Goal: Transaction & Acquisition: Register for event/course

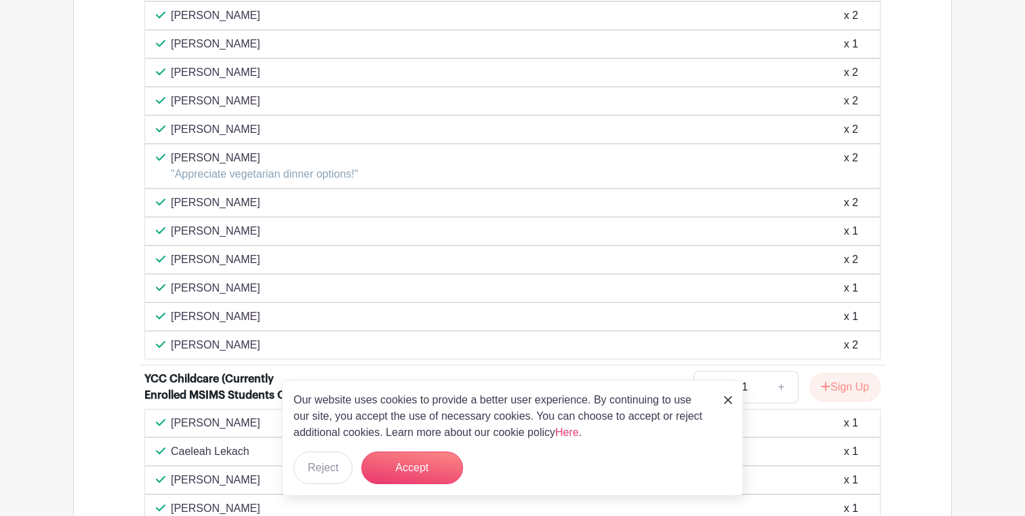
scroll to position [1493, 0]
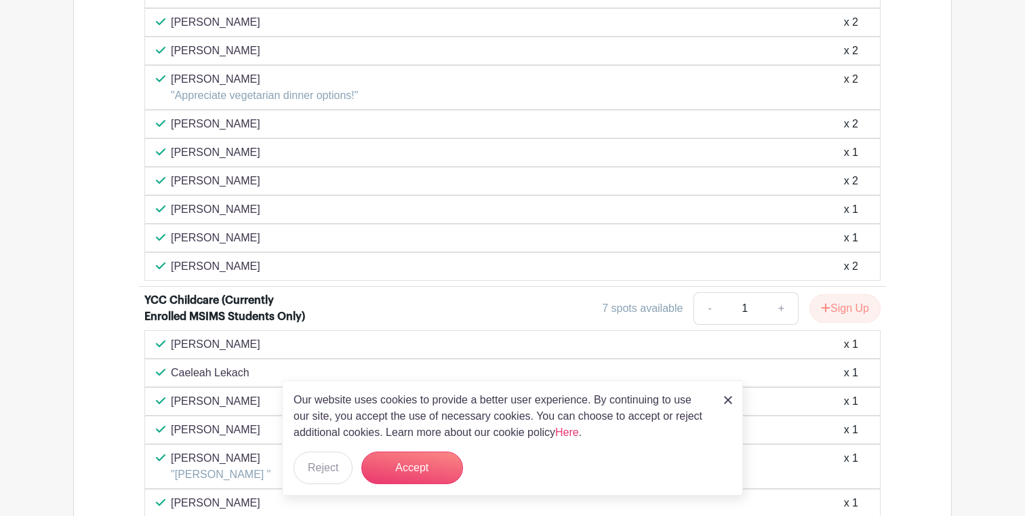
click at [725, 397] on img at bounding box center [728, 400] width 8 height 8
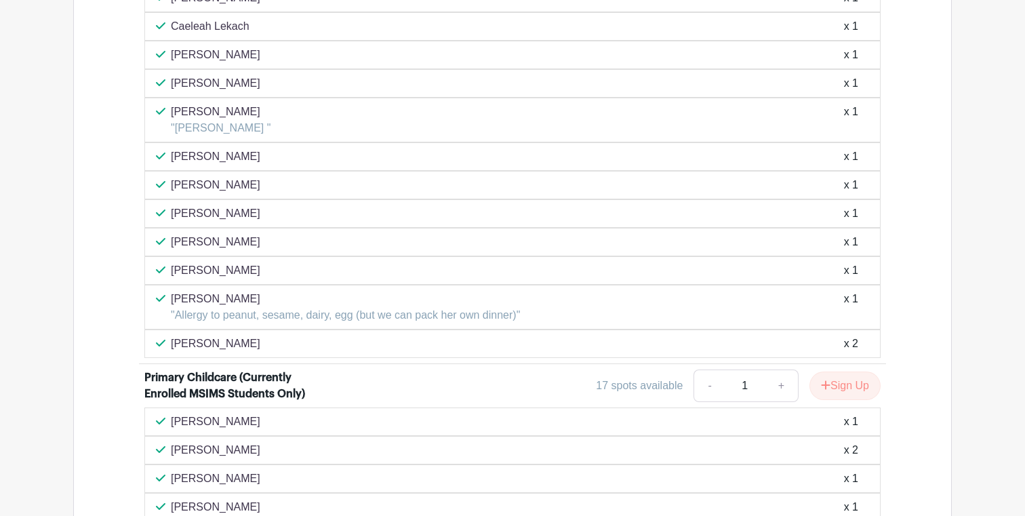
scroll to position [2057, 0]
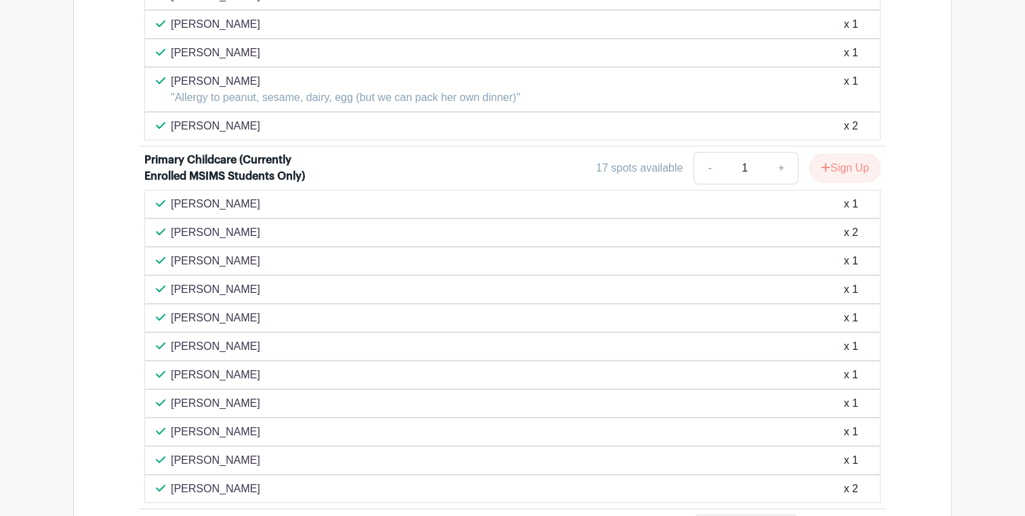
click at [317, 106] on p ""Allergy to peanut, sesame, dairy, egg (but we can pack her own dinner)"" at bounding box center [345, 97] width 349 height 16
click at [306, 106] on p ""Allergy to peanut, sesame, dairy, egg (but we can pack her own dinner)"" at bounding box center [345, 97] width 349 height 16
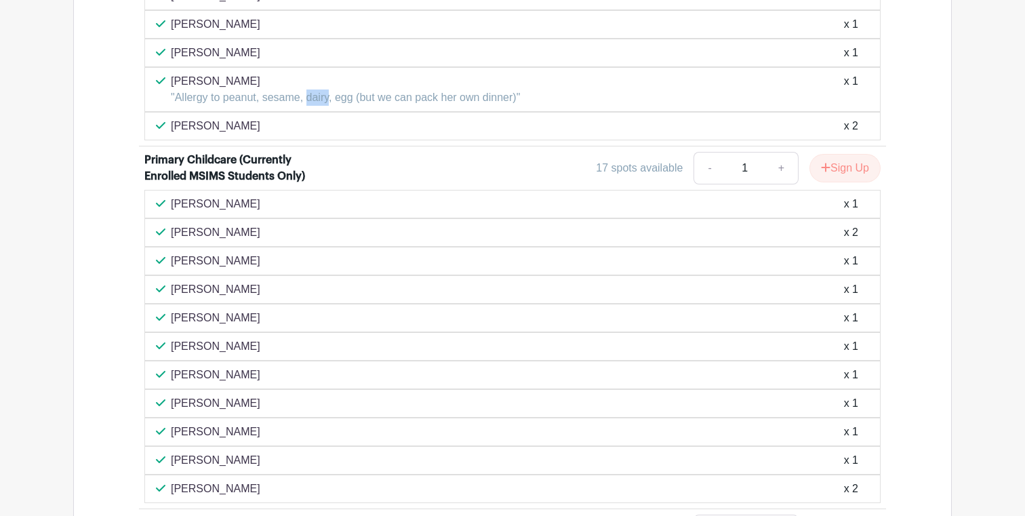
click at [306, 106] on p ""Allergy to peanut, sesame, dairy, egg (but we can pack her own dinner)"" at bounding box center [345, 97] width 349 height 16
click at [275, 106] on p ""Allergy to peanut, sesame, dairy, egg (but we can pack her own dinner)"" at bounding box center [345, 97] width 349 height 16
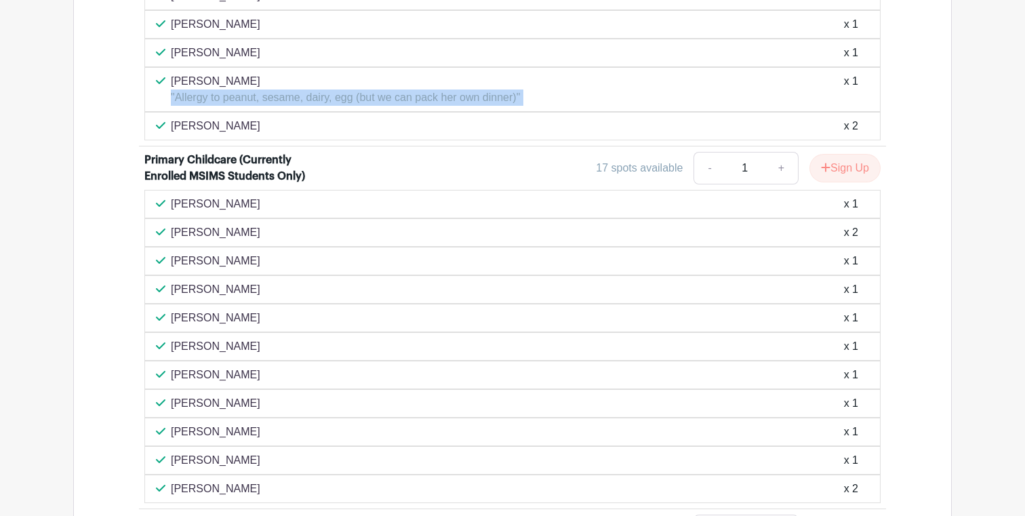
click at [313, 106] on p ""Allergy to peanut, sesame, dairy, egg (but we can pack her own dinner)"" at bounding box center [345, 97] width 349 height 16
click at [320, 106] on p ""Allergy to peanut, sesame, dairy, egg (but we can pack her own dinner)"" at bounding box center [345, 97] width 349 height 16
click at [328, 106] on p ""Allergy to peanut, sesame, dairy, egg (but we can pack her own dinner)"" at bounding box center [345, 97] width 349 height 16
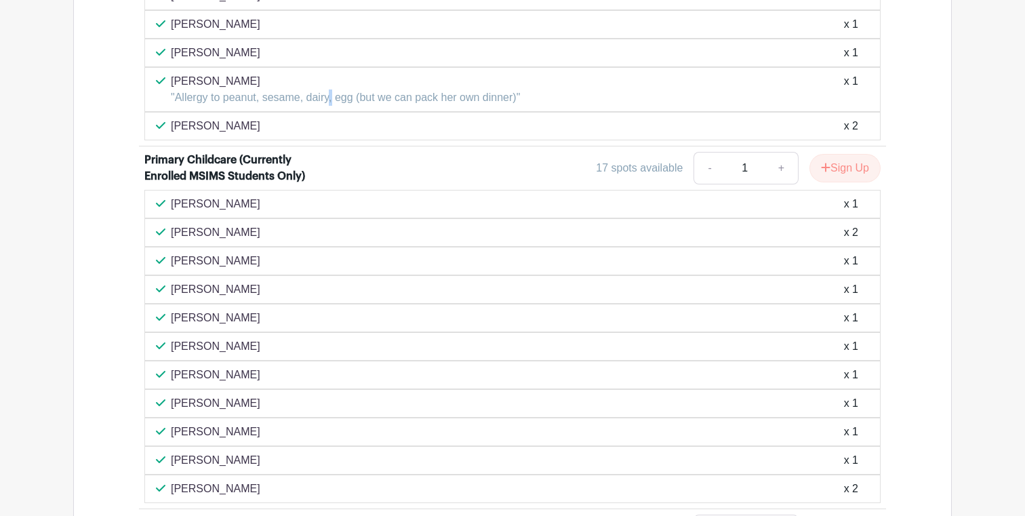
click at [328, 106] on p ""Allergy to peanut, sesame, dairy, egg (but we can pack her own dinner)"" at bounding box center [345, 97] width 349 height 16
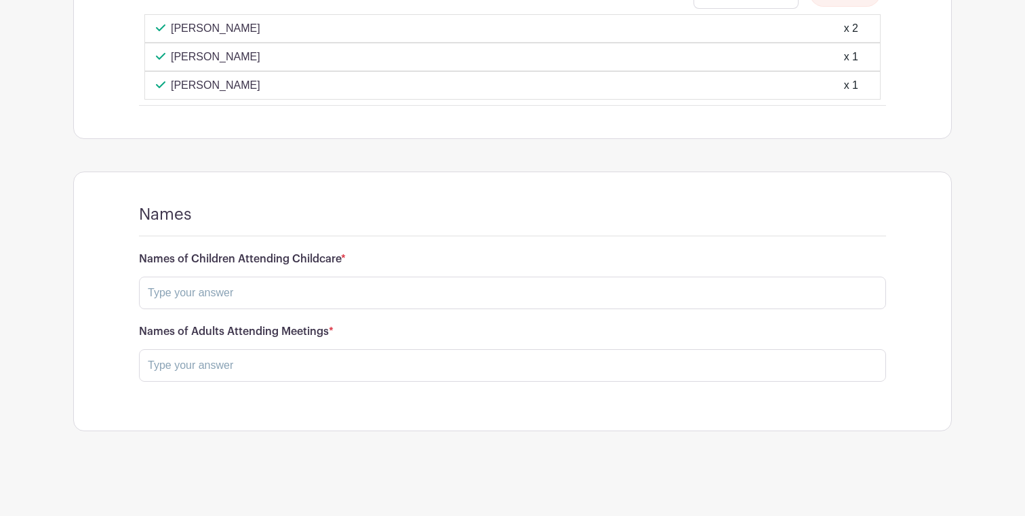
scroll to position [2608, 0]
click at [521, 309] on input "text" at bounding box center [512, 293] width 747 height 33
click at [515, 309] on input "text" at bounding box center [512, 293] width 747 height 33
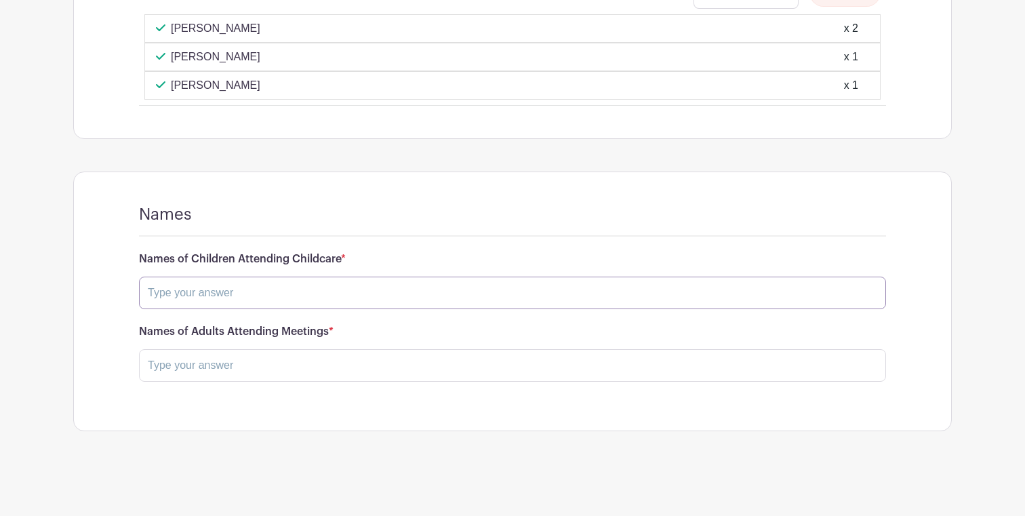
scroll to position [2626, 0]
click at [395, 291] on input "text" at bounding box center [512, 293] width 747 height 33
click at [370, 357] on input "text" at bounding box center [512, 365] width 747 height 33
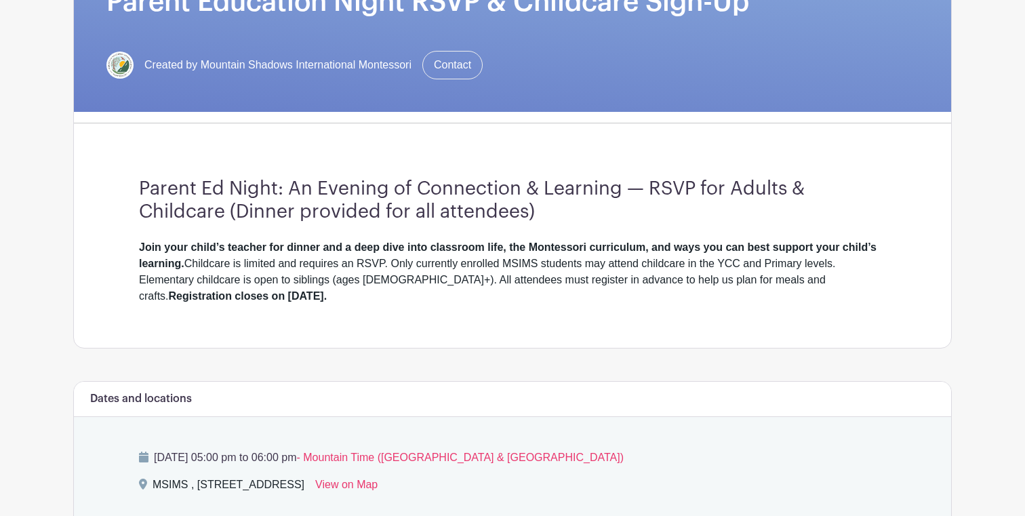
scroll to position [357, 0]
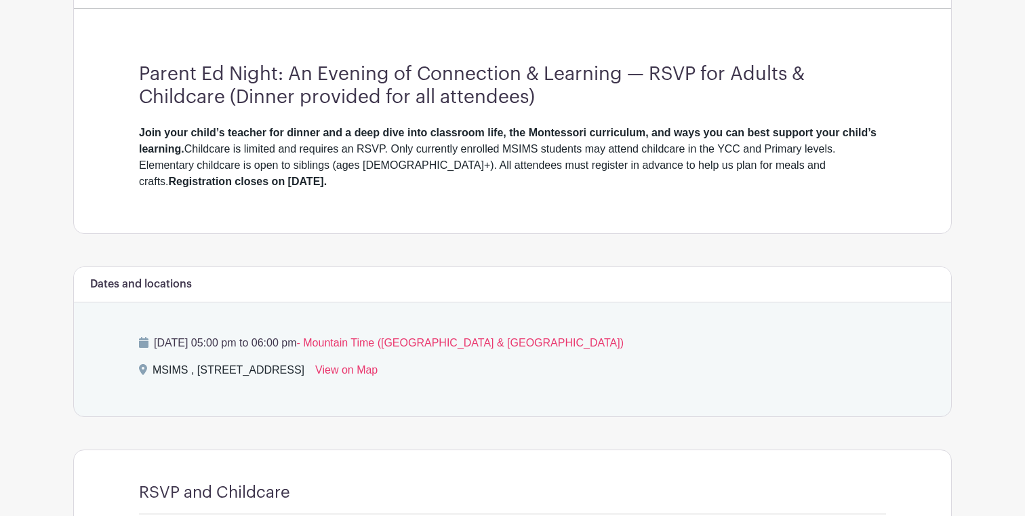
click at [365, 341] on p "Thursday, October 09, 2025 at 05:00 pm to 06:00 pm - Mountain Time (US & Canada)" at bounding box center [512, 343] width 747 height 16
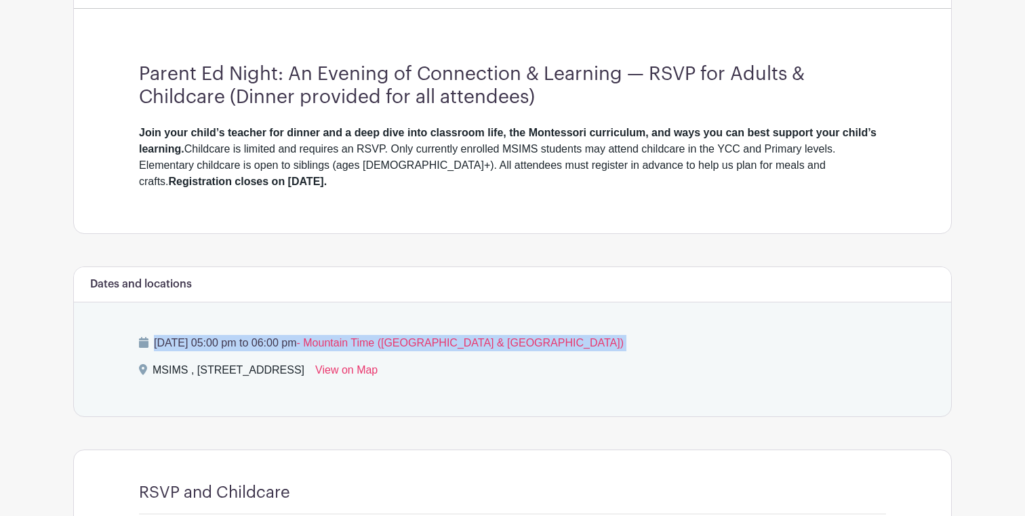
click at [365, 341] on p "Thursday, October 09, 2025 at 05:00 pm to 06:00 pm - Mountain Time (US & Canada)" at bounding box center [512, 343] width 747 height 16
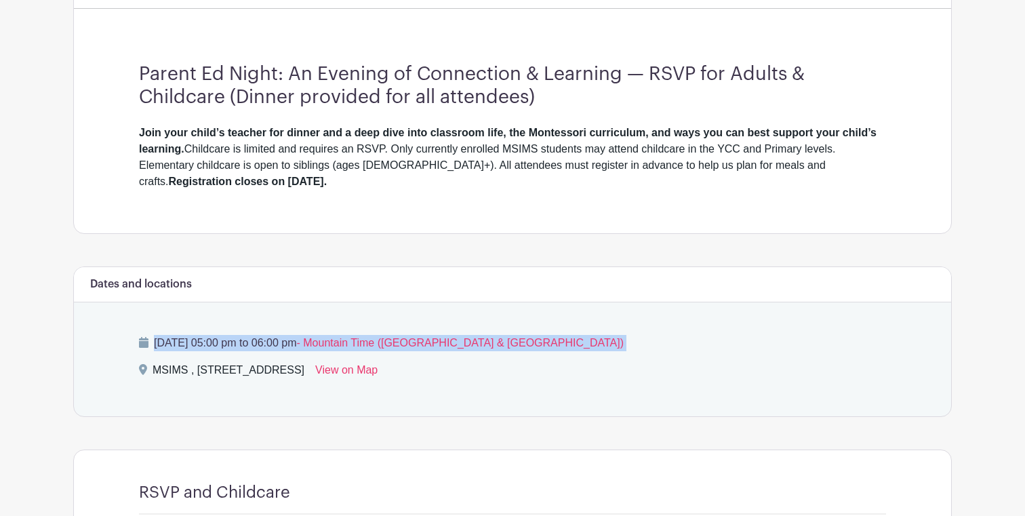
click at [365, 341] on p "Thursday, October 09, 2025 at 05:00 pm to 06:00 pm - Mountain Time (US & Canada)" at bounding box center [512, 343] width 747 height 16
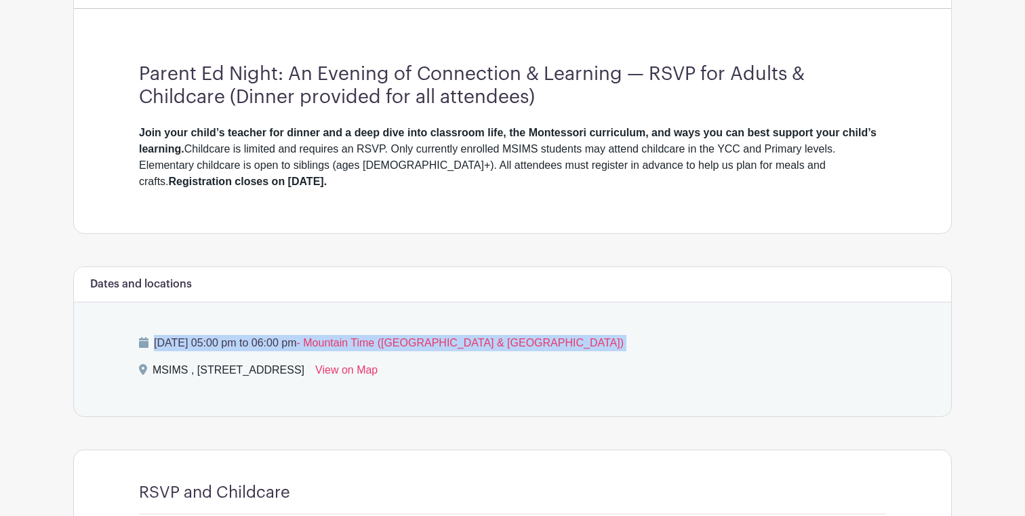
click at [332, 332] on div "Thursday, October 09, 2025 at 05:00 pm to 06:00 pm - Mountain Time (US & Canada…" at bounding box center [512, 359] width 812 height 114
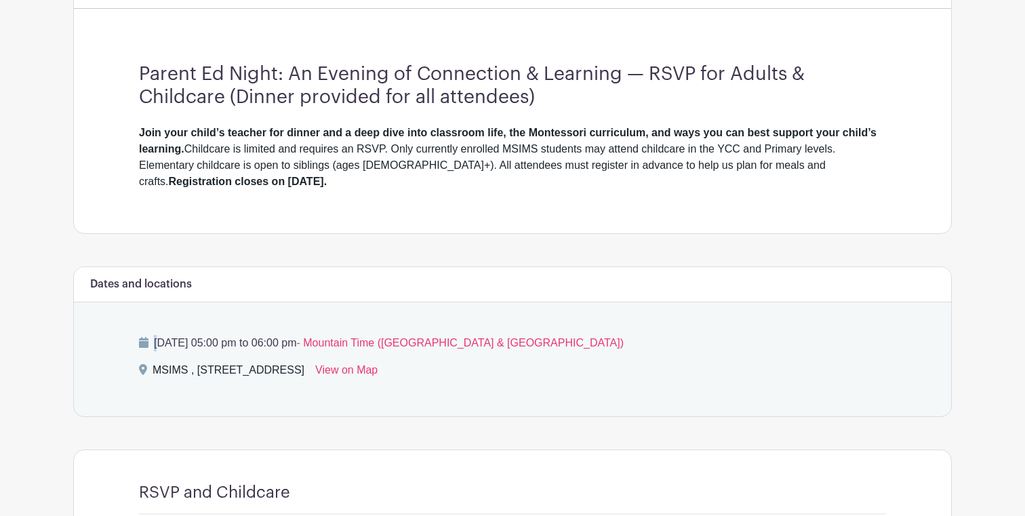
click at [332, 332] on div "Thursday, October 09, 2025 at 05:00 pm to 06:00 pm - Mountain Time (US & Canada…" at bounding box center [512, 359] width 812 height 114
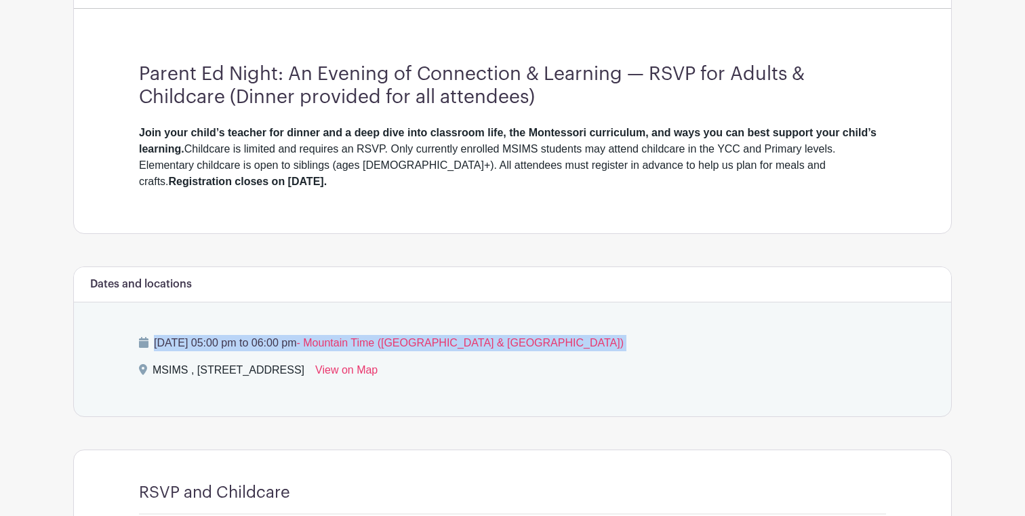
click at [332, 332] on div "Thursday, October 09, 2025 at 05:00 pm to 06:00 pm - Mountain Time (US & Canada…" at bounding box center [512, 359] width 812 height 114
click at [337, 339] on p "Thursday, October 09, 2025 at 05:00 pm to 06:00 pm - Mountain Time (US & Canada)" at bounding box center [512, 343] width 747 height 16
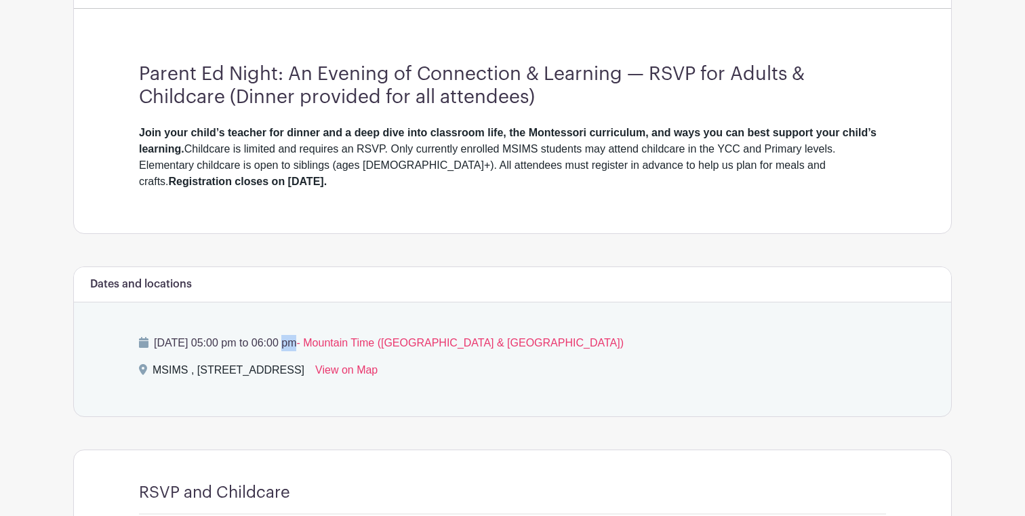
click at [337, 339] on p "Thursday, October 09, 2025 at 05:00 pm to 06:00 pm - Mountain Time (US & Canada)" at bounding box center [512, 343] width 747 height 16
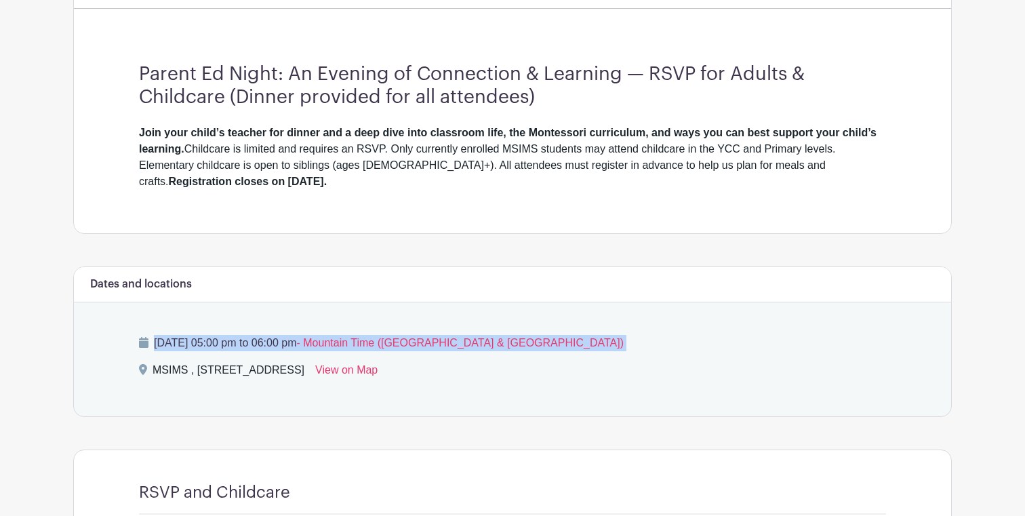
click at [337, 339] on p "Thursday, October 09, 2025 at 05:00 pm to 06:00 pm - Mountain Time (US & Canada)" at bounding box center [512, 343] width 747 height 16
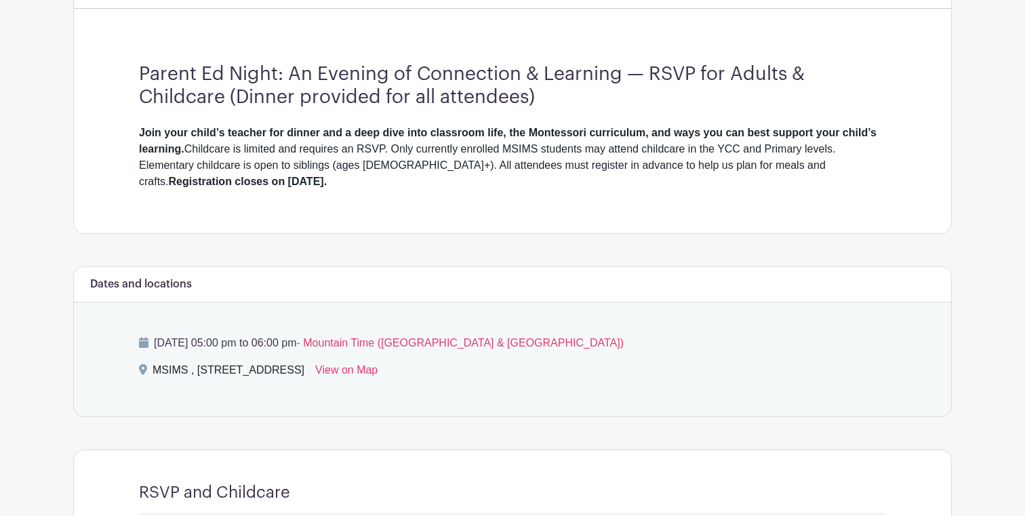
click at [336, 334] on div "Thursday, October 09, 2025 at 05:00 pm to 06:00 pm - Mountain Time (US & Canada…" at bounding box center [512, 359] width 812 height 114
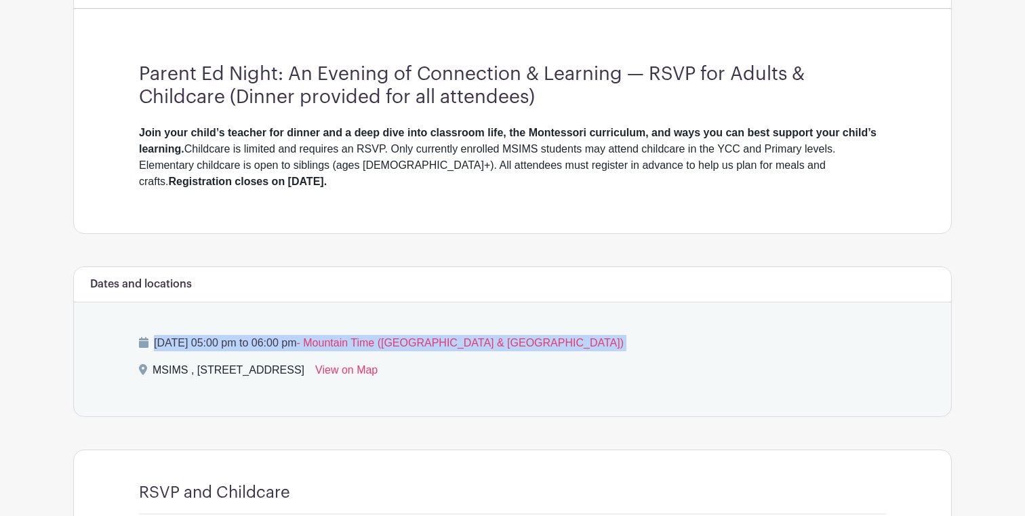
click at [336, 334] on div "Thursday, October 09, 2025 at 05:00 pm to 06:00 pm - Mountain Time (US & Canada…" at bounding box center [512, 359] width 812 height 114
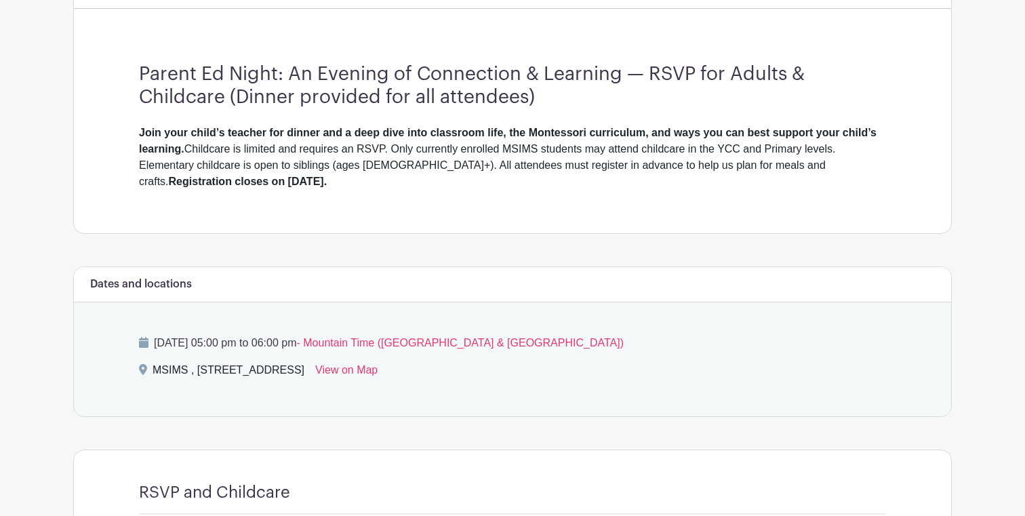
click at [336, 334] on div "Thursday, October 09, 2025 at 05:00 pm to 06:00 pm - Mountain Time (US & Canada…" at bounding box center [512, 359] width 812 height 114
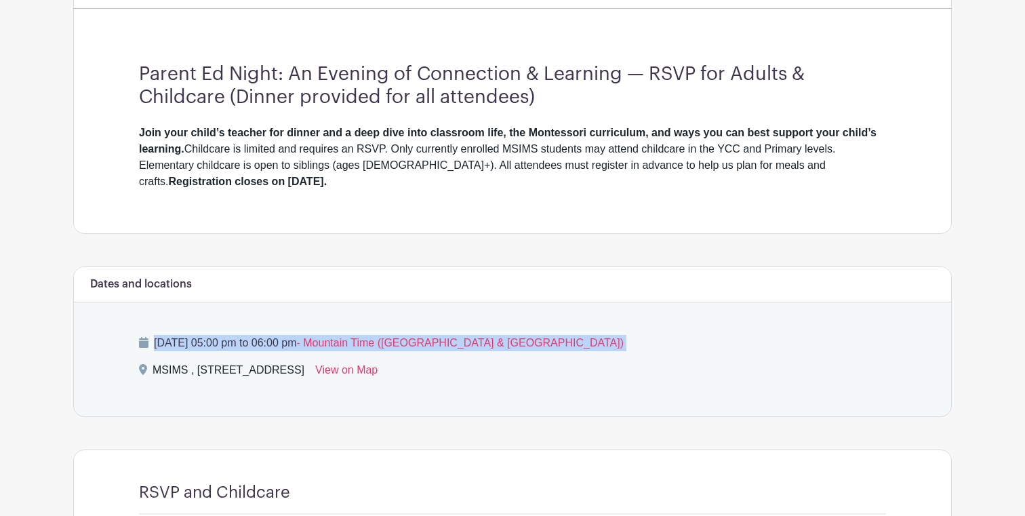
click at [336, 334] on div "Thursday, October 09, 2025 at 05:00 pm to 06:00 pm - Mountain Time (US & Canada…" at bounding box center [512, 359] width 812 height 114
click at [336, 340] on p "Thursday, October 09, 2025 at 05:00 pm to 06:00 pm - Mountain Time (US & Canada)" at bounding box center [512, 343] width 747 height 16
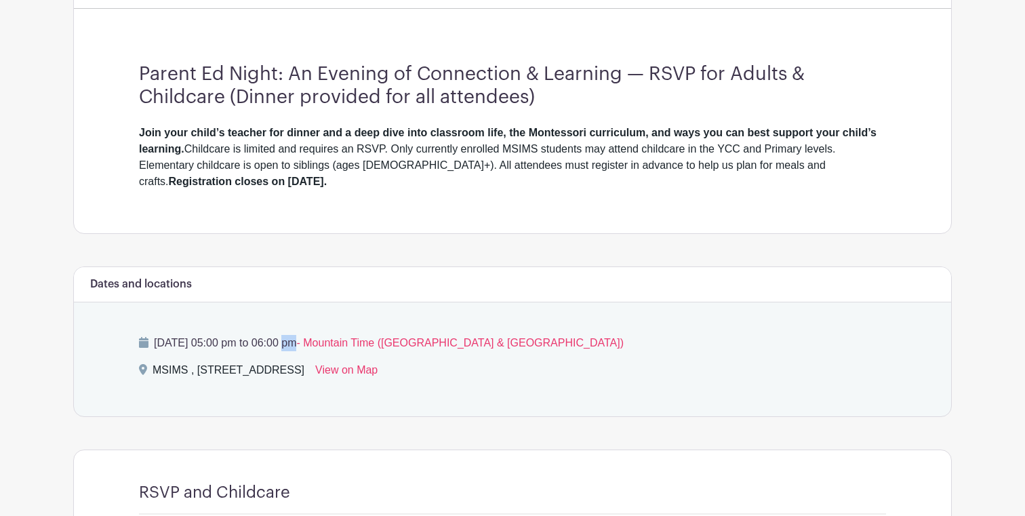
click at [336, 340] on p "Thursday, October 09, 2025 at 05:00 pm to 06:00 pm - Mountain Time (US & Canada)" at bounding box center [512, 343] width 747 height 16
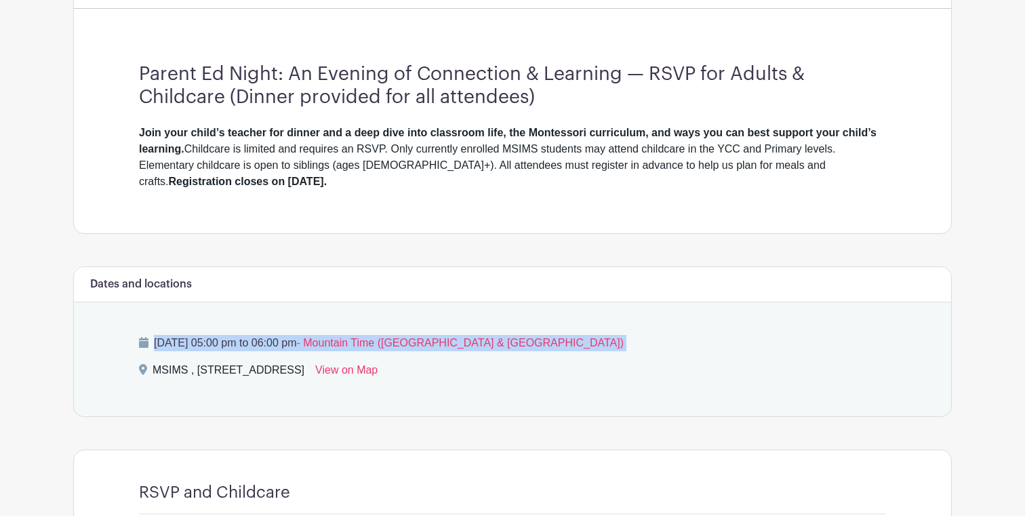
click at [336, 340] on p "Thursday, October 09, 2025 at 05:00 pm to 06:00 pm - Mountain Time (US & Canada)" at bounding box center [512, 343] width 747 height 16
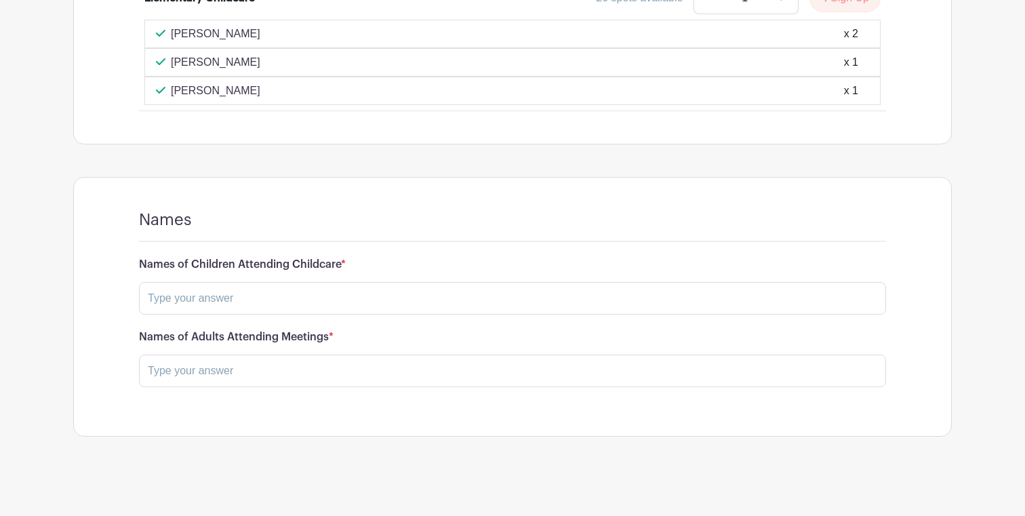
scroll to position [2600, 0]
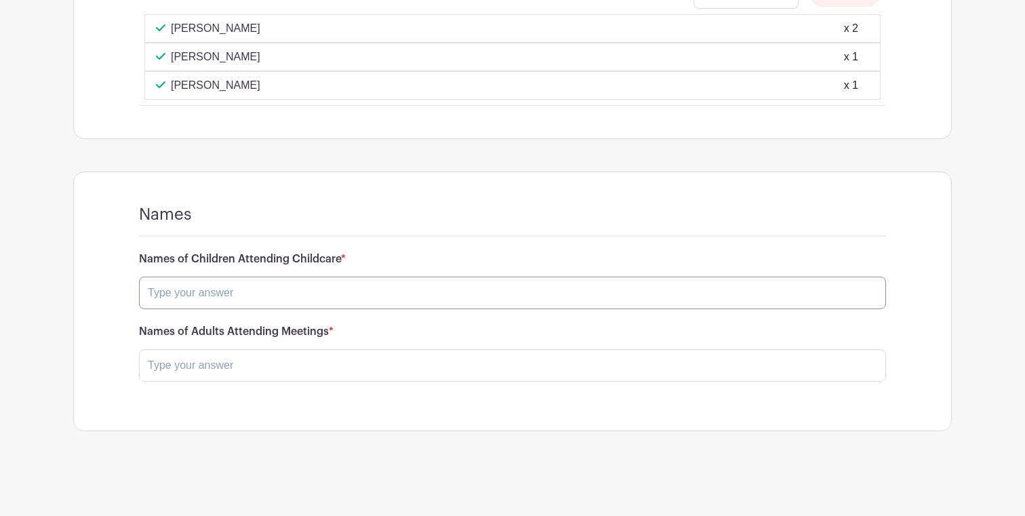
click at [302, 309] on input "text" at bounding box center [512, 293] width 747 height 33
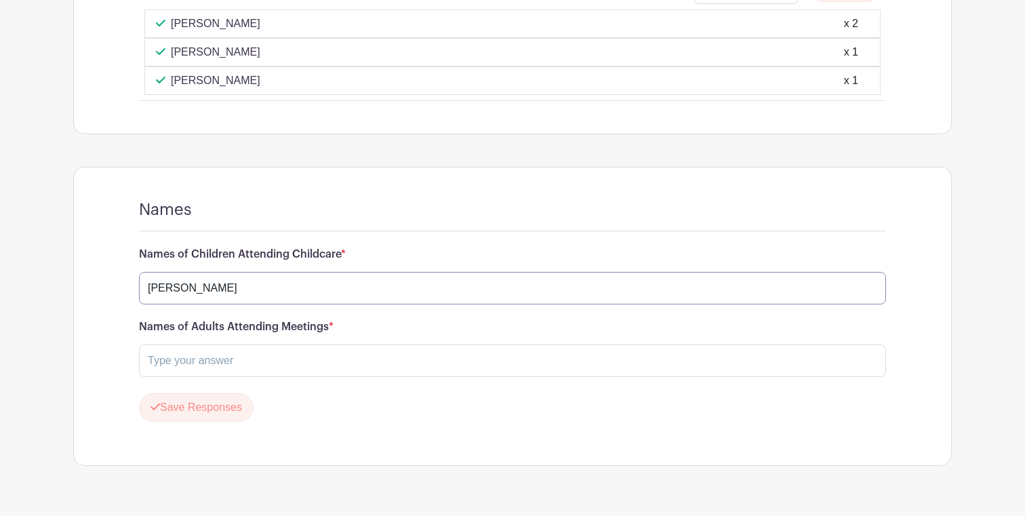
type input "Oliver Hochstetlerl"
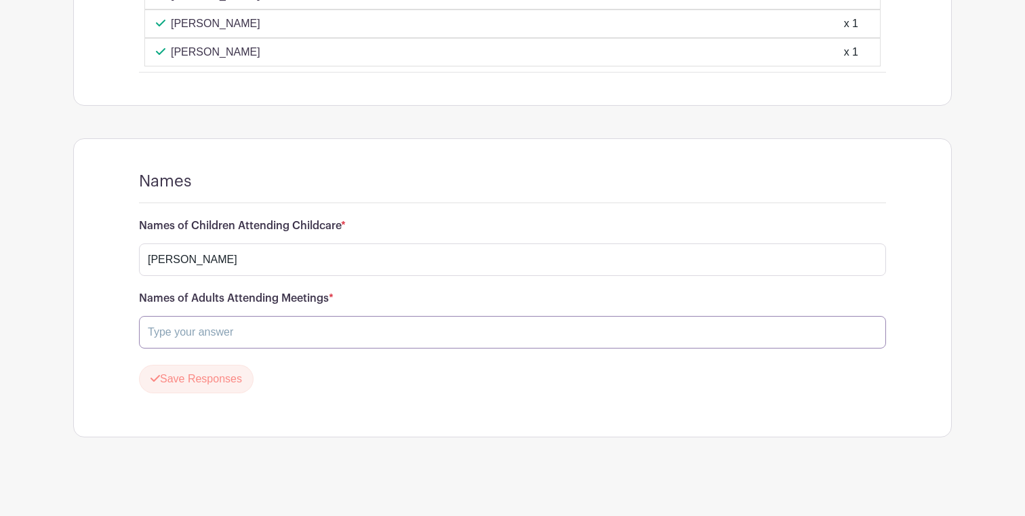
scroll to position [2632, 0]
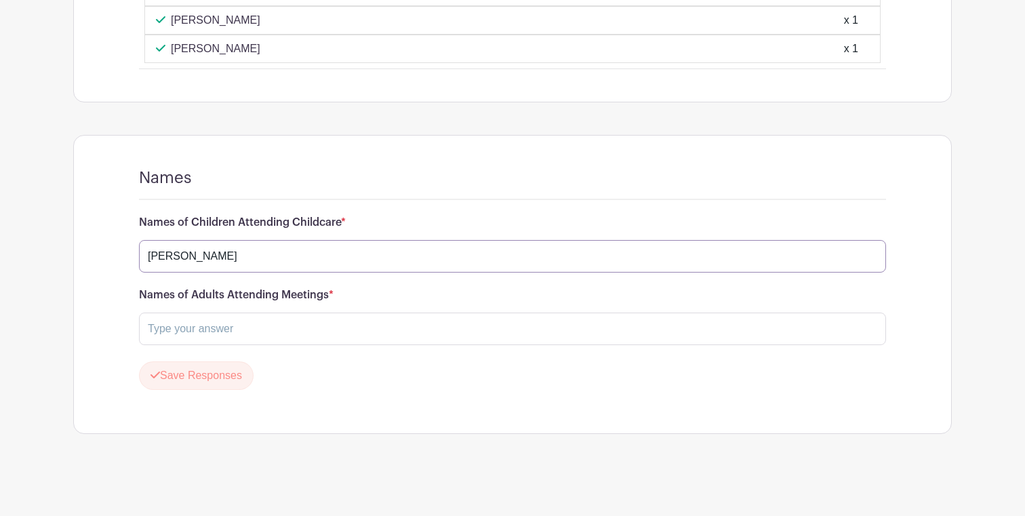
click at [317, 273] on input "Oliver Hochstetlerl" at bounding box center [512, 256] width 747 height 33
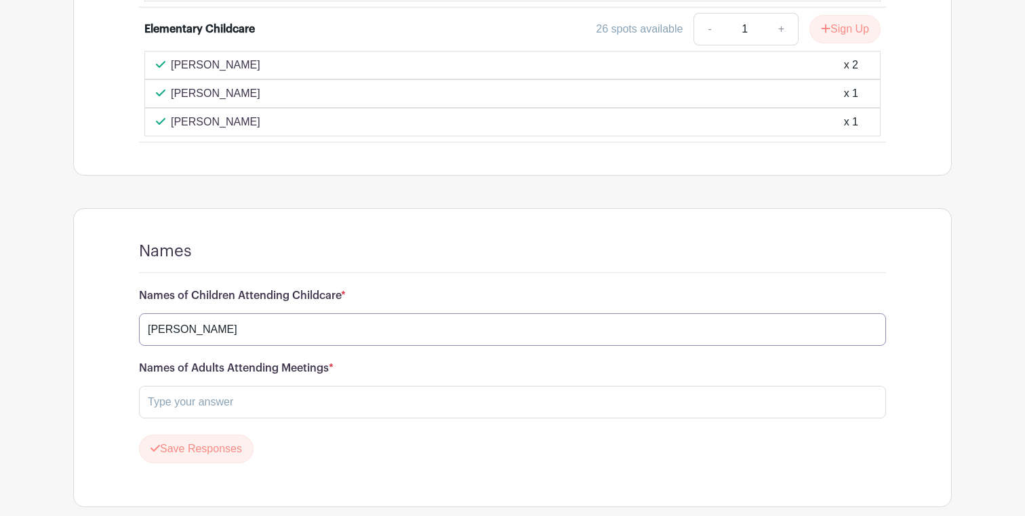
scroll to position [2537, 0]
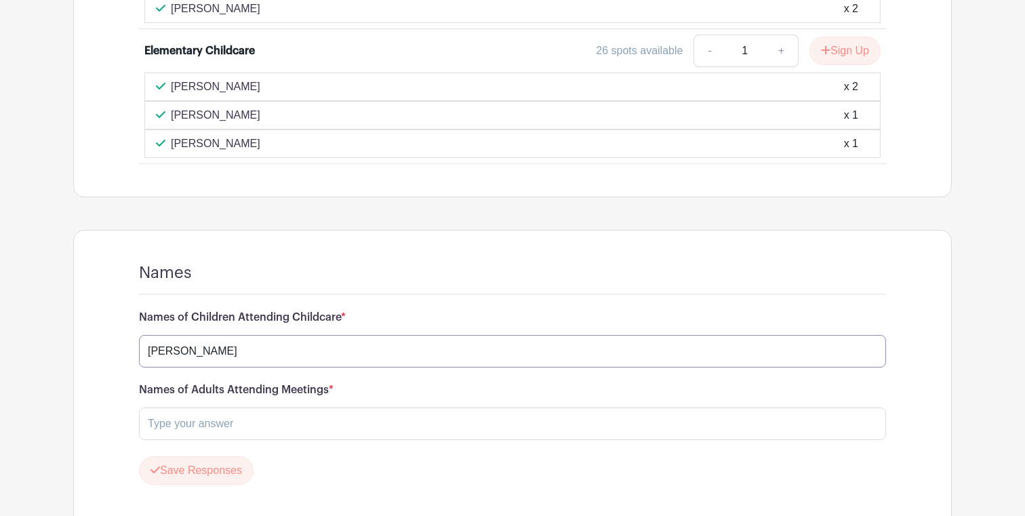
drag, startPoint x: 292, startPoint y: 386, endPoint x: 149, endPoint y: 374, distance: 143.0
click at [149, 367] on input "Oliver Hochstetlerl" at bounding box center [512, 351] width 747 height 33
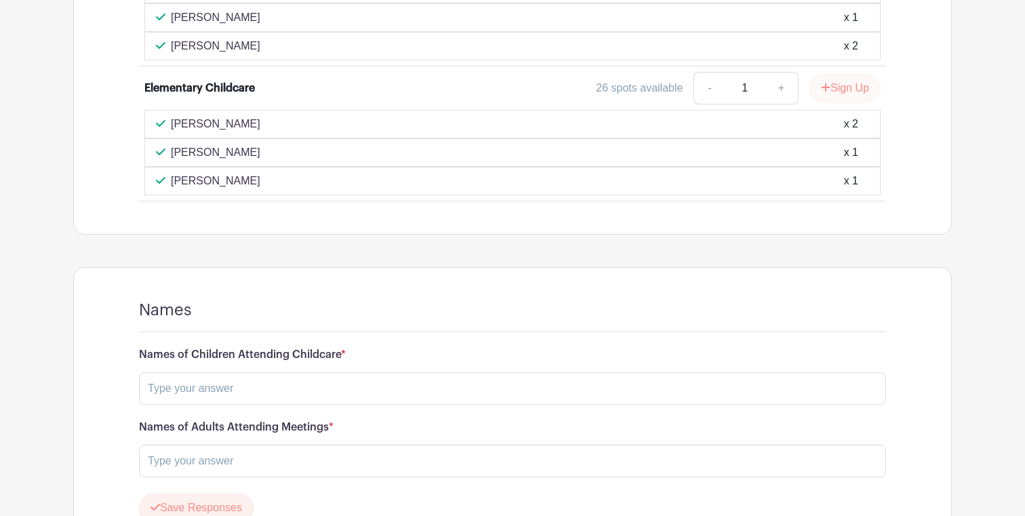
click at [856, 102] on button "Sign Up" at bounding box center [845, 88] width 71 height 28
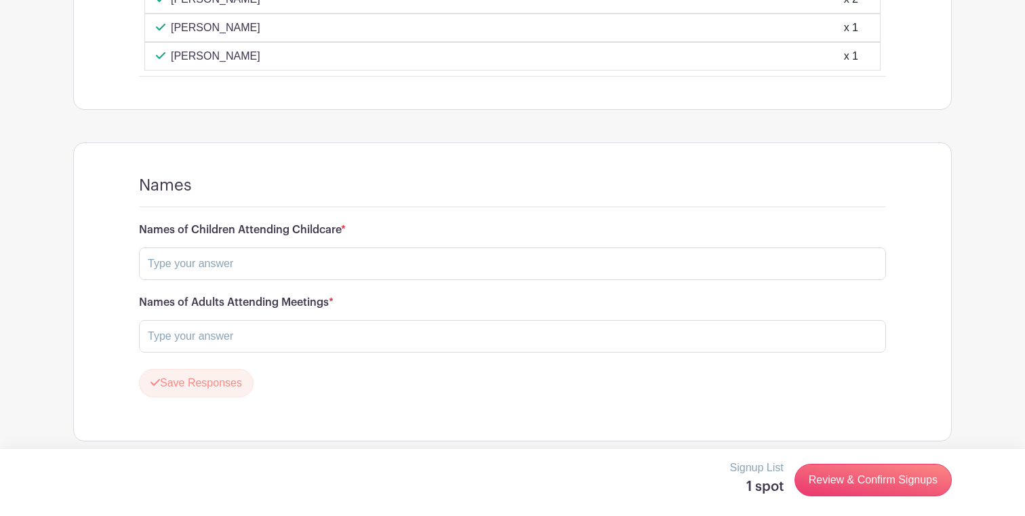
scroll to position [2643, 0]
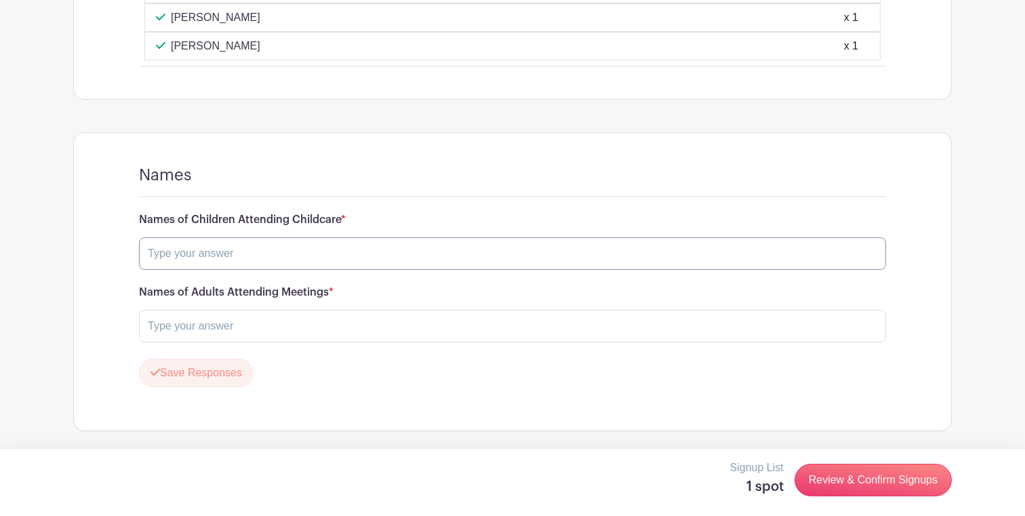
click at [416, 270] on input "text" at bounding box center [512, 253] width 747 height 33
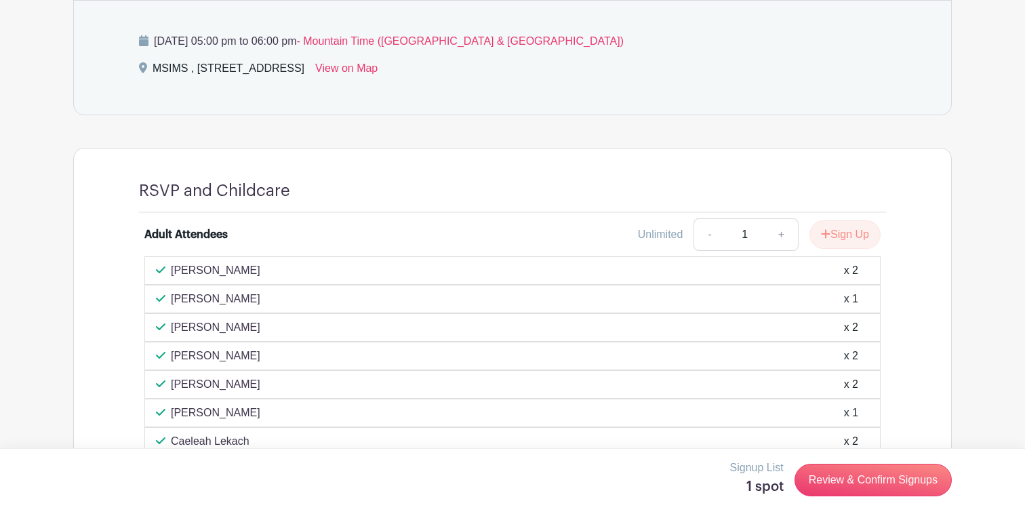
scroll to position [708, 0]
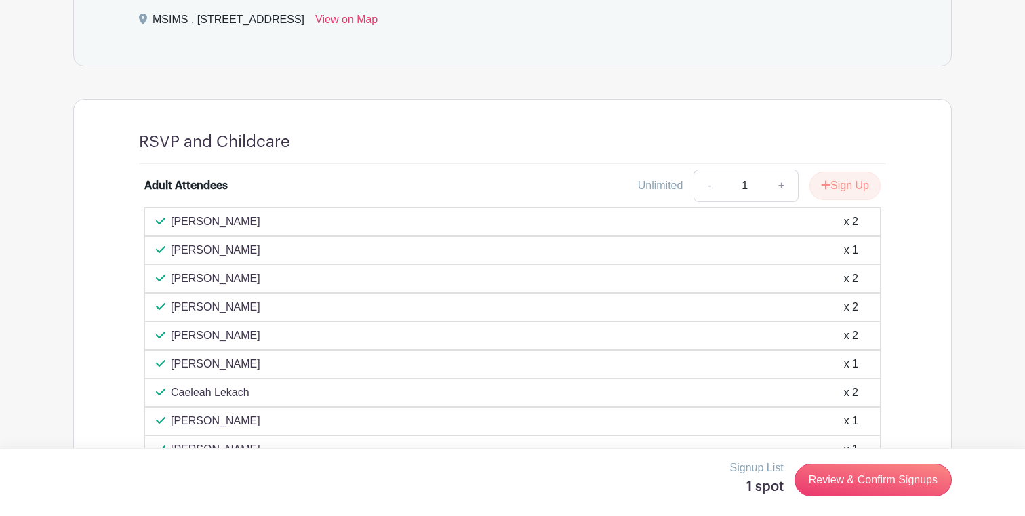
click at [784, 182] on link "+" at bounding box center [782, 186] width 34 height 33
type input "2"
click at [840, 184] on button "Sign Up" at bounding box center [845, 186] width 71 height 28
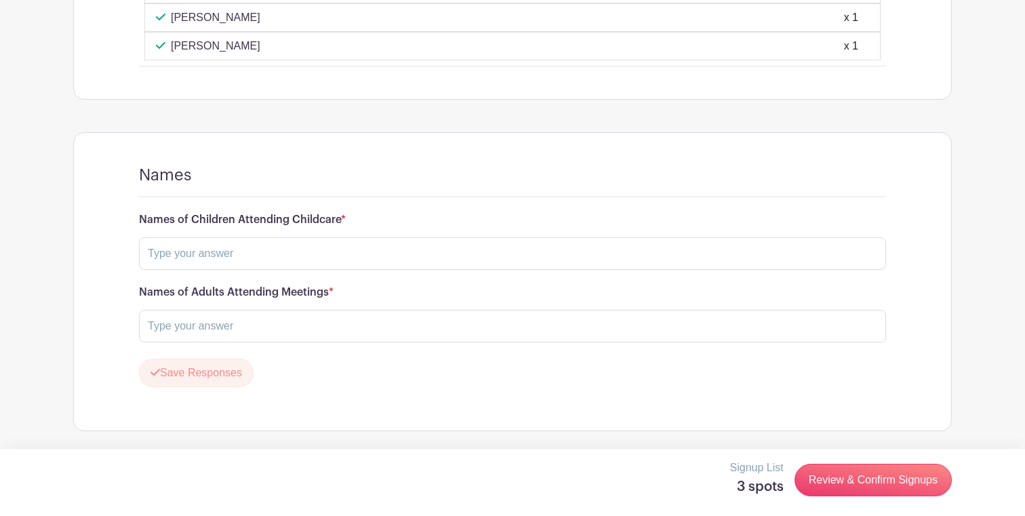
scroll to position [2665, 0]
click at [340, 247] on input "text" at bounding box center [512, 253] width 747 height 33
type input "Oliver Hochstetler"
type input "Chad Hochstetler Susie Hochstetler"
click at [214, 381] on button "Save Responses" at bounding box center [196, 373] width 115 height 28
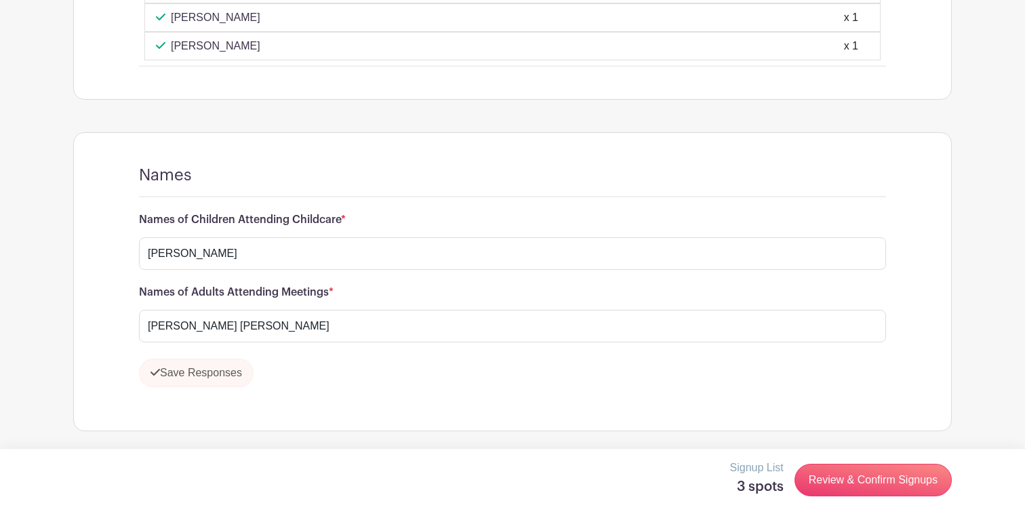
scroll to position [2626, 0]
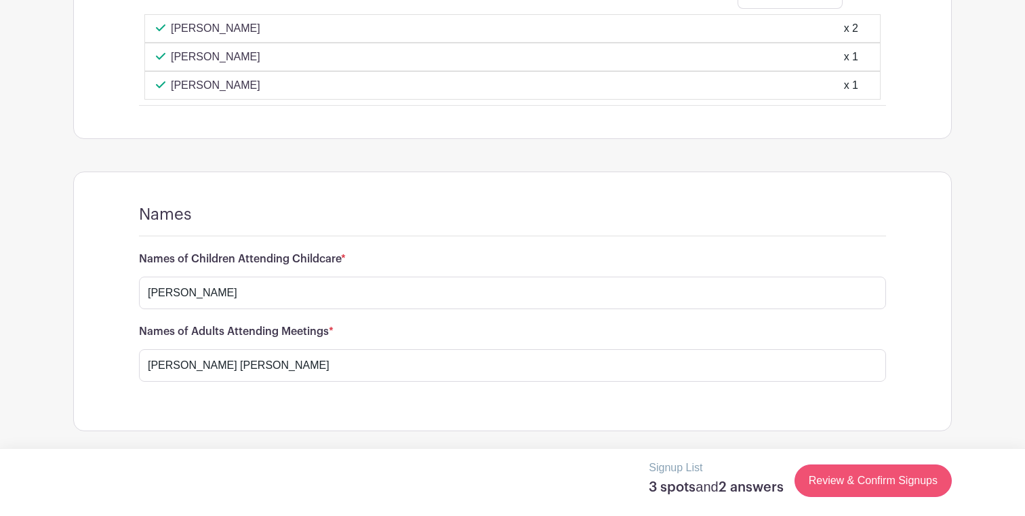
click at [816, 474] on link "Review & Confirm Signups" at bounding box center [873, 480] width 157 height 33
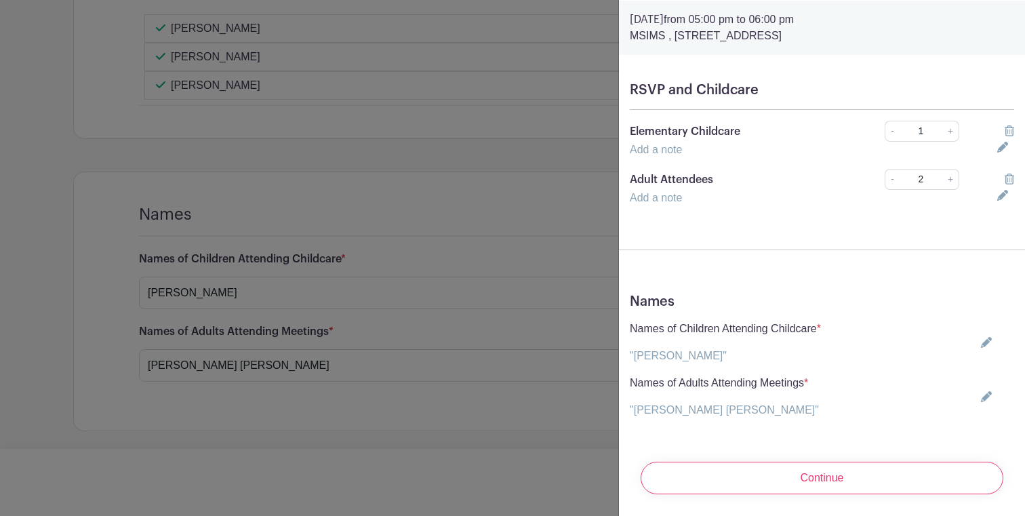
scroll to position [47, 0]
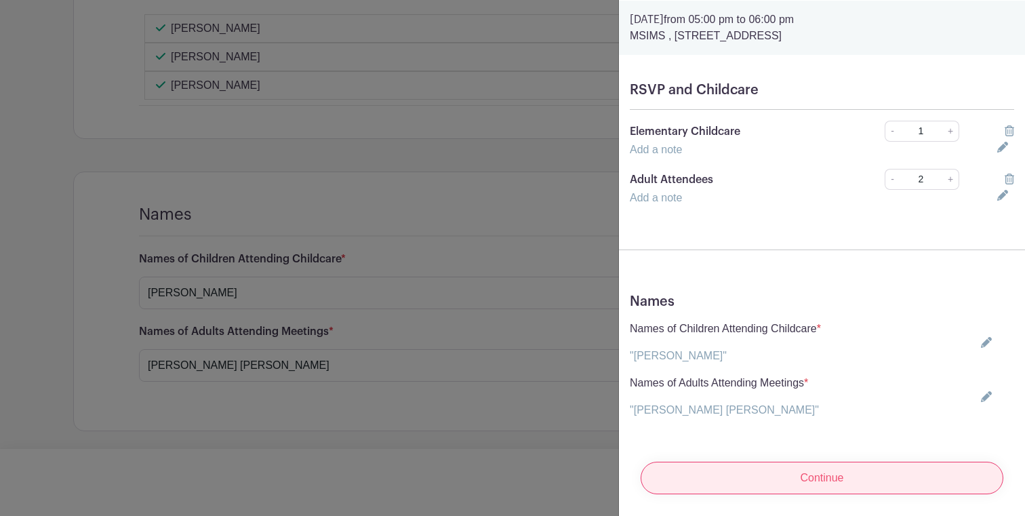
click at [744, 482] on input "Continue" at bounding box center [822, 478] width 363 height 33
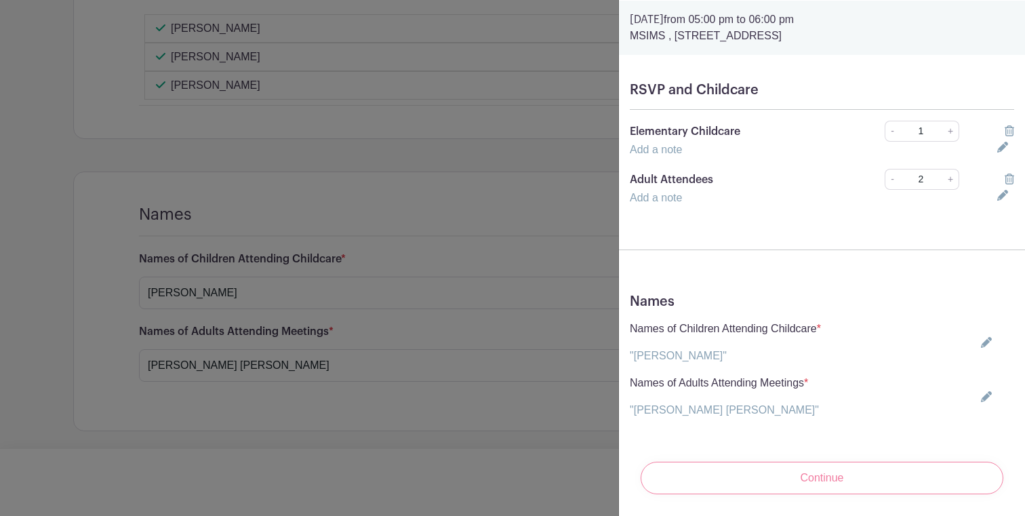
scroll to position [0, 0]
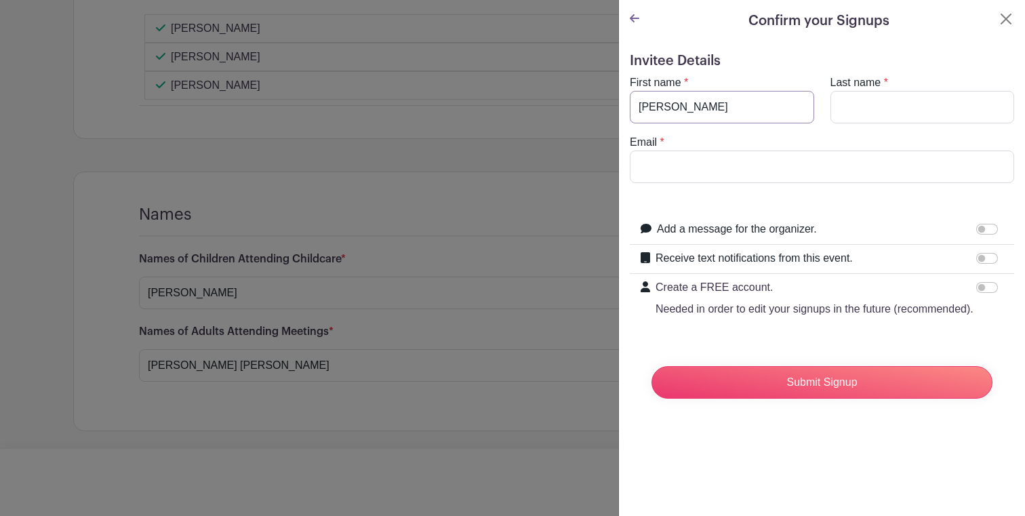
type input "Susie"
type input "Hochstetler"
type input "susie"
type input "susiehoch@msn.com"
click at [982, 260] on input "Receive text notifications from this event." at bounding box center [987, 258] width 22 height 11
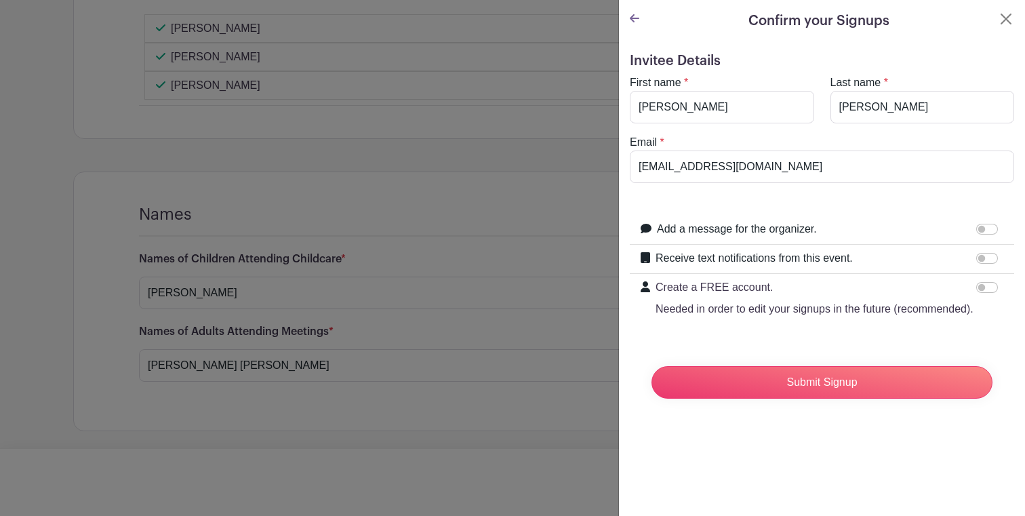
checkbox input "true"
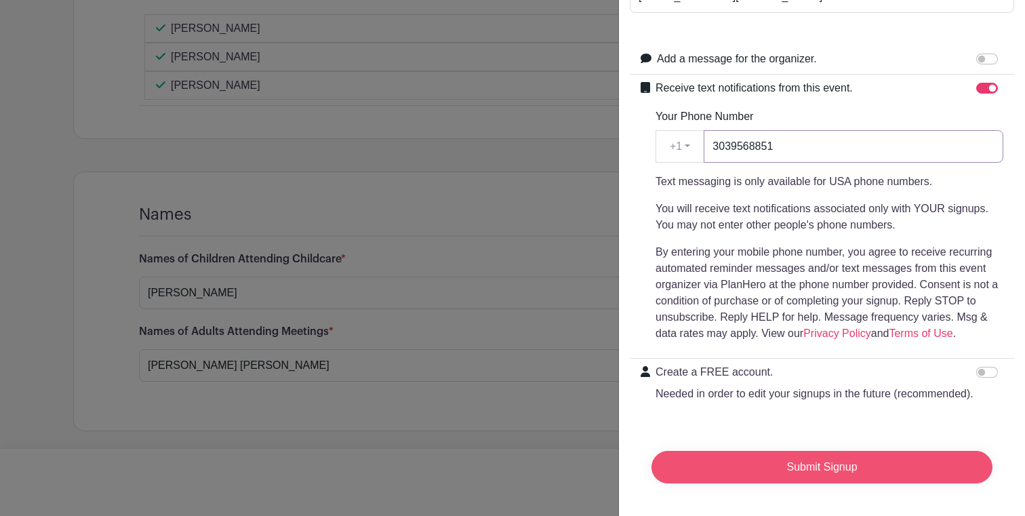
scroll to position [170, 0]
type input "3039568851"
click at [784, 468] on input "Submit Signup" at bounding box center [822, 467] width 341 height 33
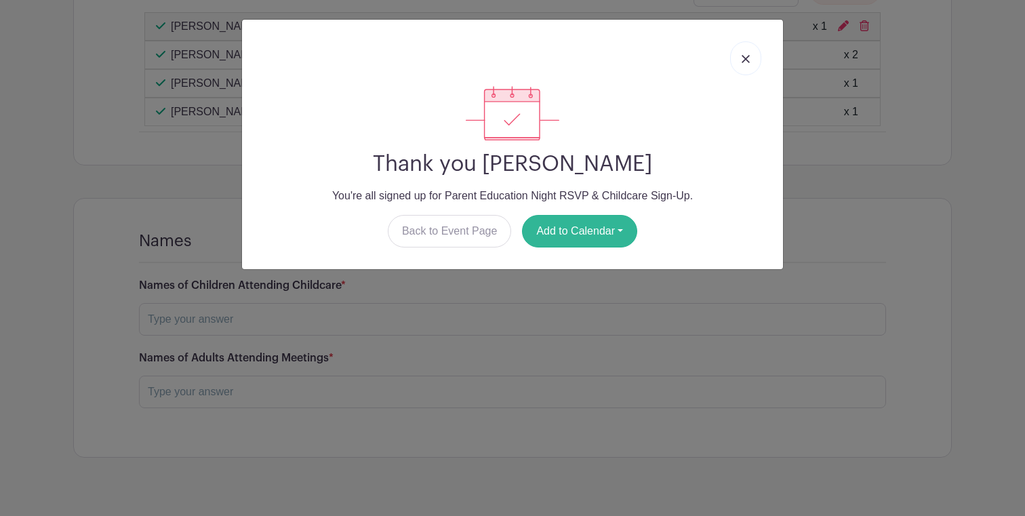
click at [570, 233] on button "Add to Calendar" at bounding box center [579, 231] width 115 height 33
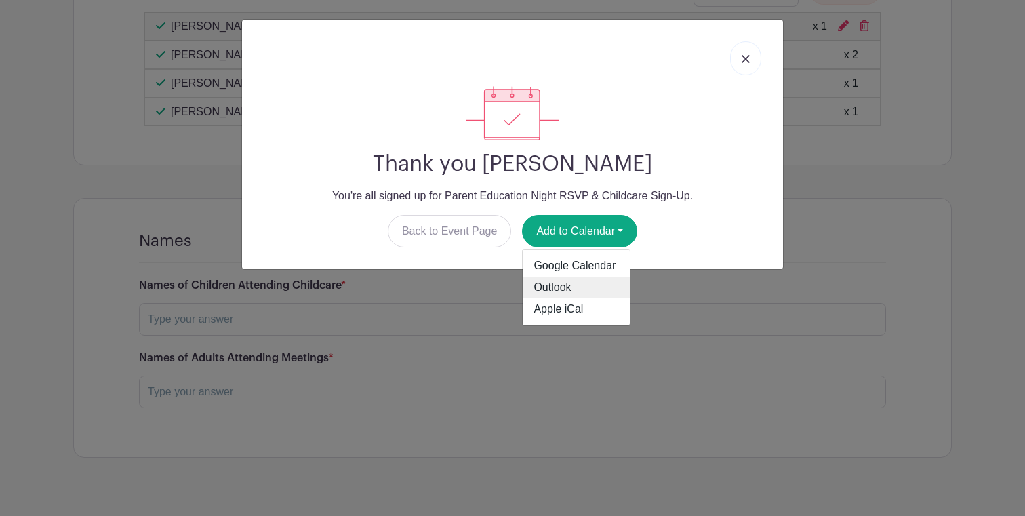
click at [568, 290] on link "Outlook" at bounding box center [576, 288] width 107 height 22
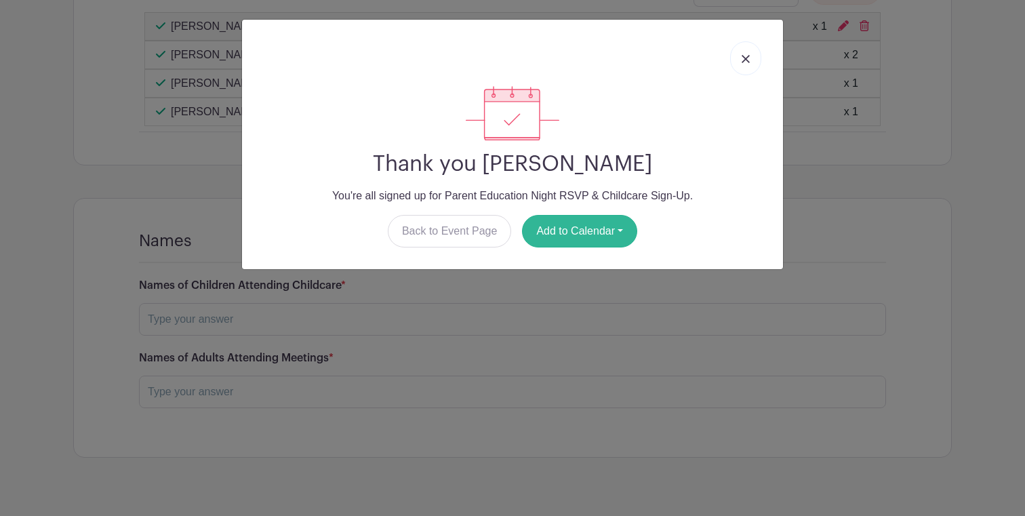
click at [598, 234] on button "Add to Calendar" at bounding box center [579, 231] width 115 height 33
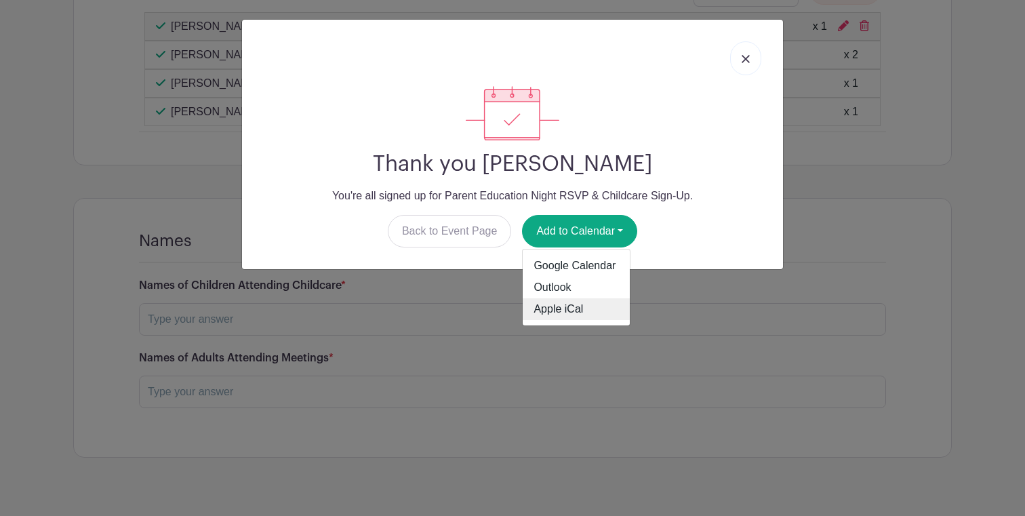
click at [585, 306] on link "Apple iCal" at bounding box center [576, 309] width 107 height 22
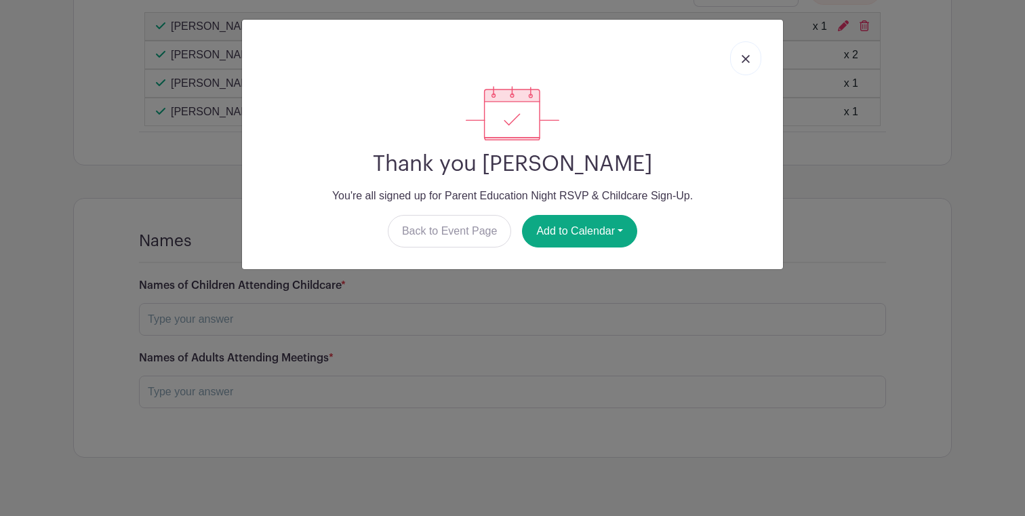
click at [724, 62] on div at bounding box center [512, 59] width 519 height 56
click at [744, 59] on img at bounding box center [746, 59] width 8 height 8
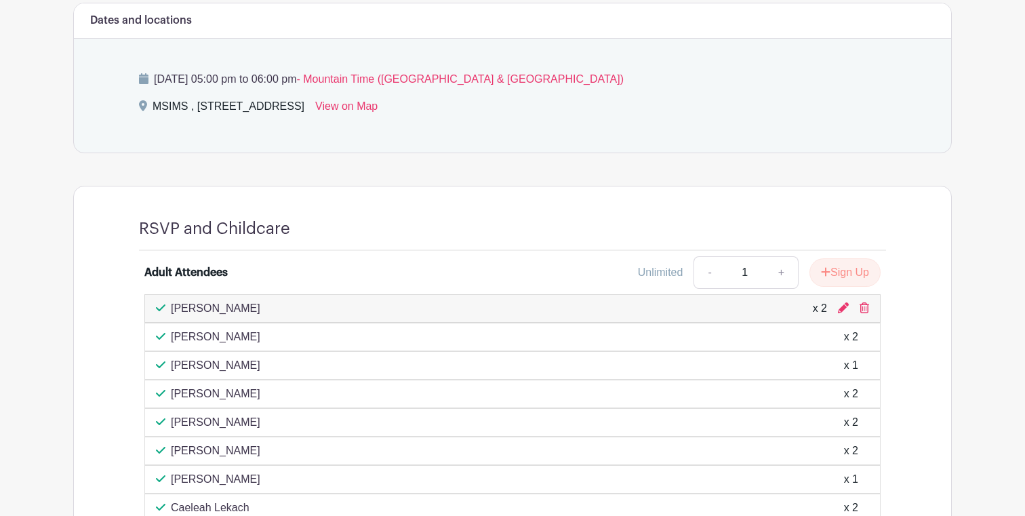
scroll to position [694, 0]
